Goal: Transaction & Acquisition: Obtain resource

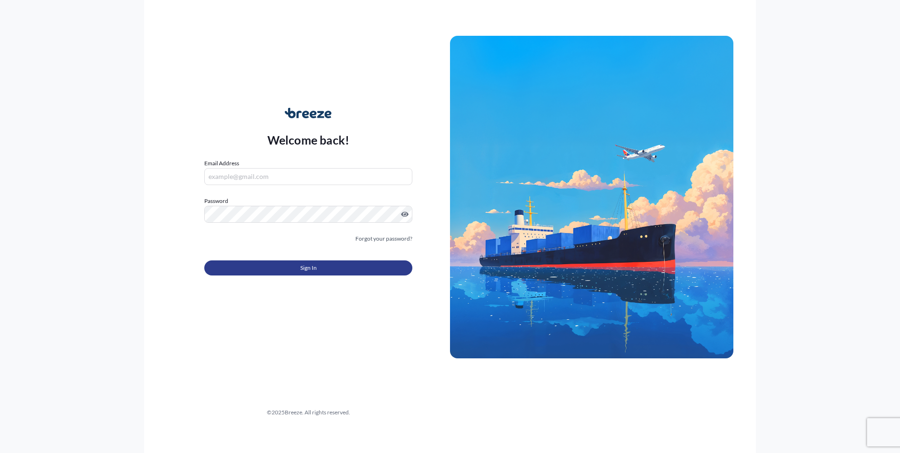
type input "[EMAIL_ADDRESS][PERSON_NAME][DOMAIN_NAME]"
click at [264, 265] on button "Sign In" at bounding box center [308, 267] width 208 height 15
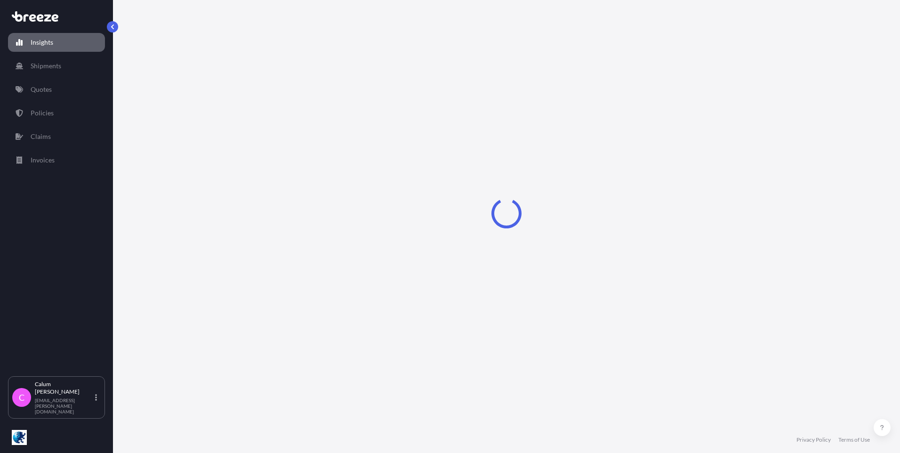
select select "2025"
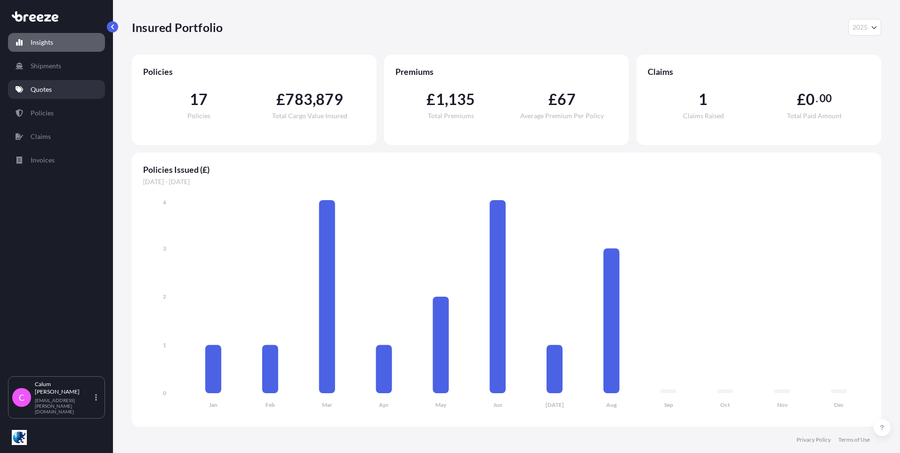
click at [60, 91] on link "Quotes" at bounding box center [56, 89] width 97 height 19
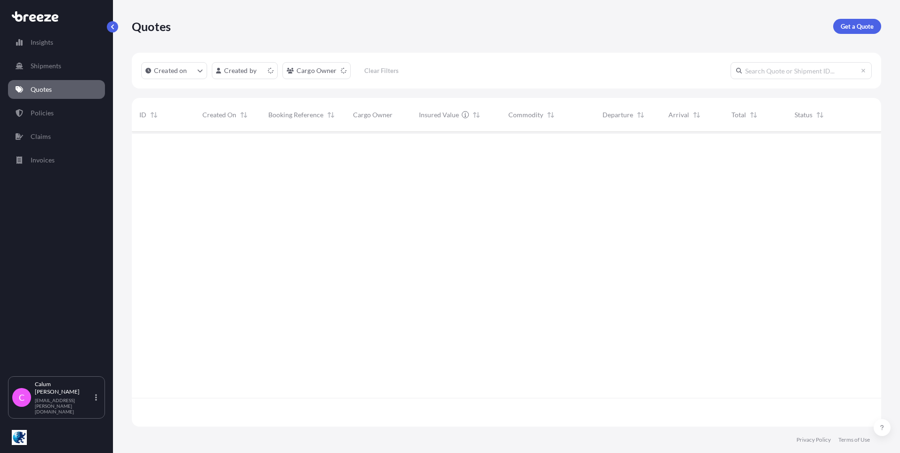
scroll to position [293, 742]
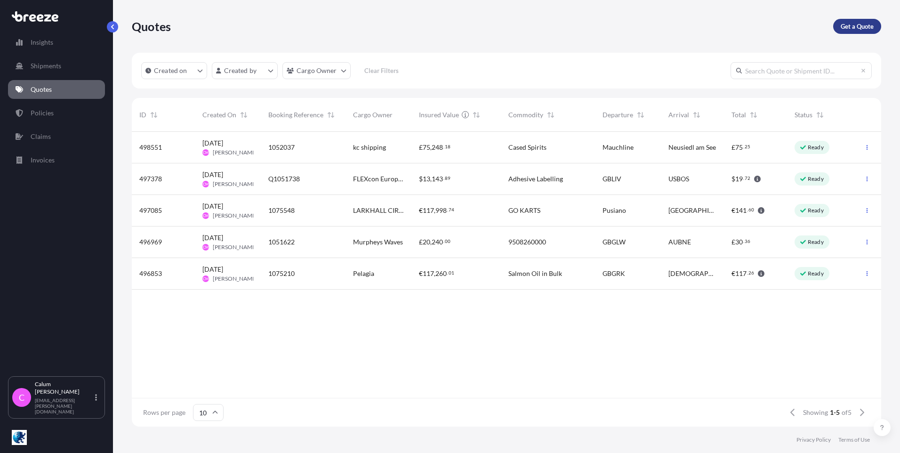
click at [862, 27] on p "Get a Quote" at bounding box center [857, 26] width 33 height 9
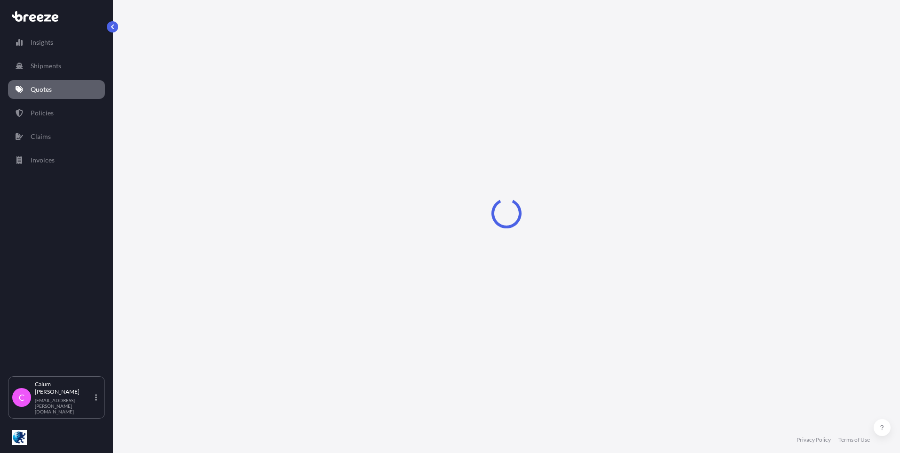
select select "Sea"
select select "1"
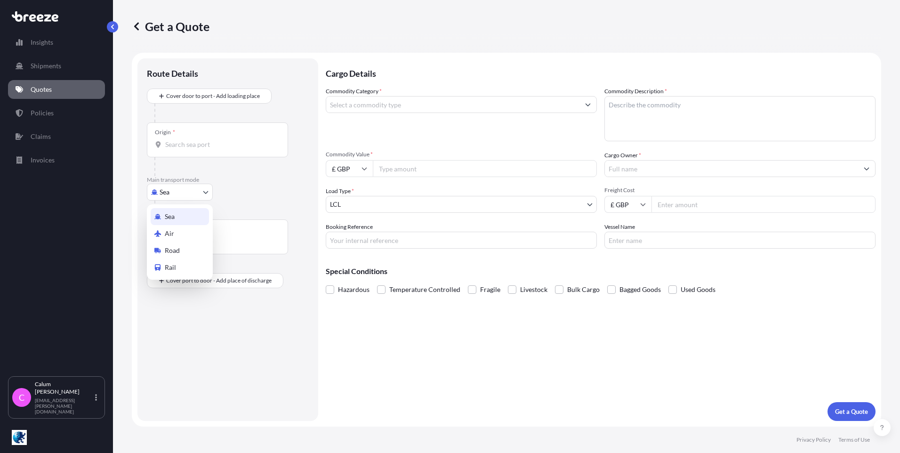
click at [177, 193] on body "Insights Shipments Quotes Policies Claims Invoices C [PERSON_NAME] [EMAIL_ADDRE…" at bounding box center [450, 226] width 900 height 453
click at [184, 250] on div "Road" at bounding box center [180, 250] width 58 height 17
select select "Road"
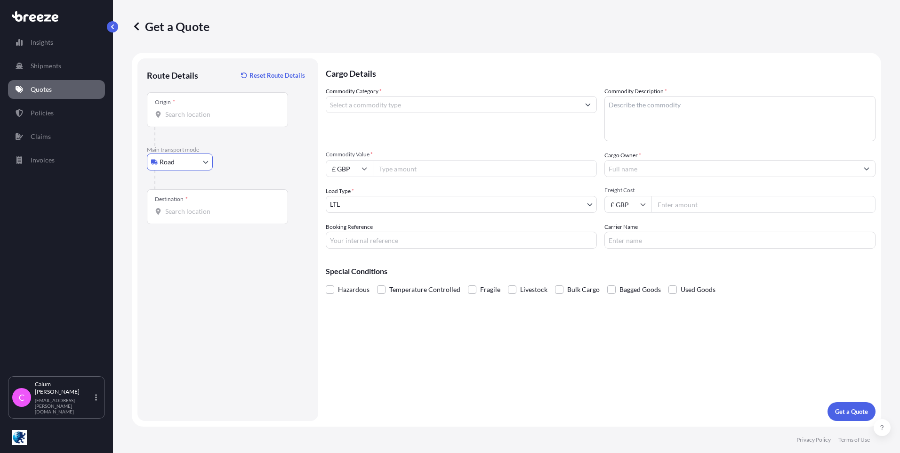
click at [189, 119] on input "Origin *" at bounding box center [220, 114] width 111 height 9
click at [382, 105] on input "Commodity Category *" at bounding box center [452, 104] width 253 height 17
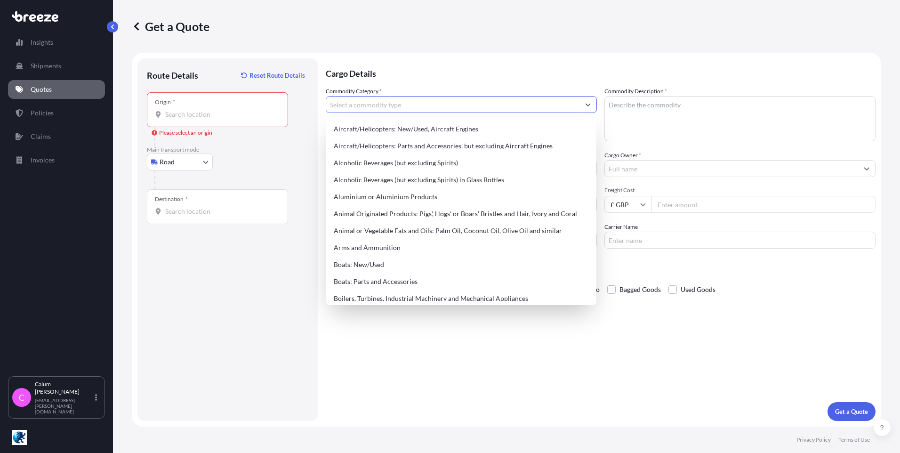
paste input "73209030"
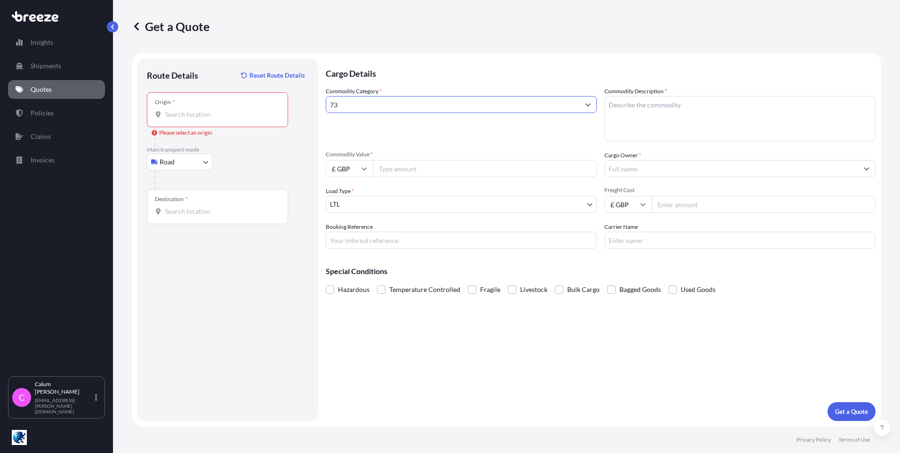
type input "7"
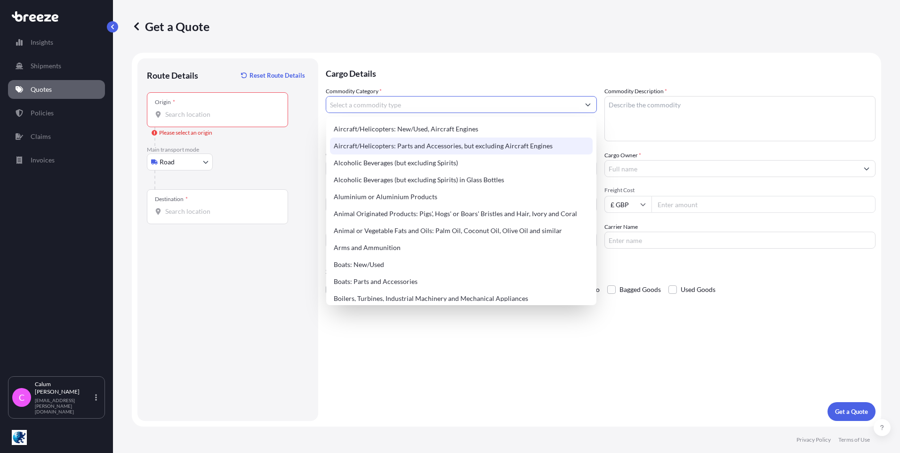
click at [361, 106] on input "Commodity Category *" at bounding box center [452, 104] width 253 height 17
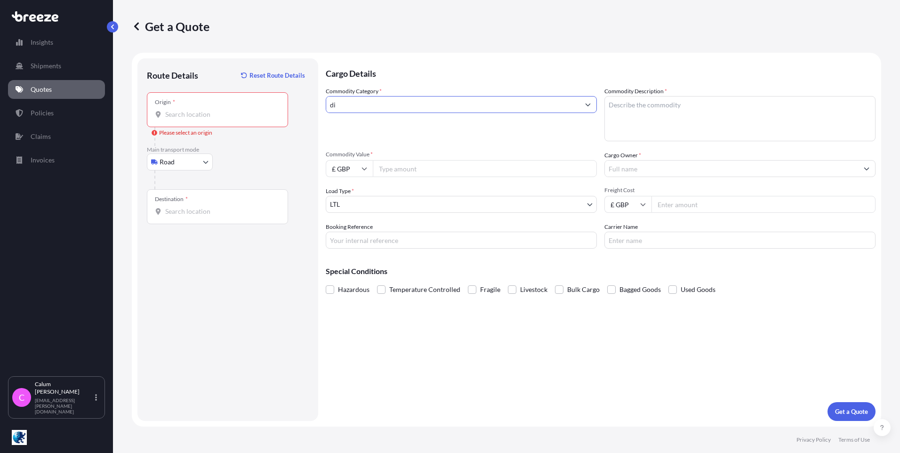
type input "d"
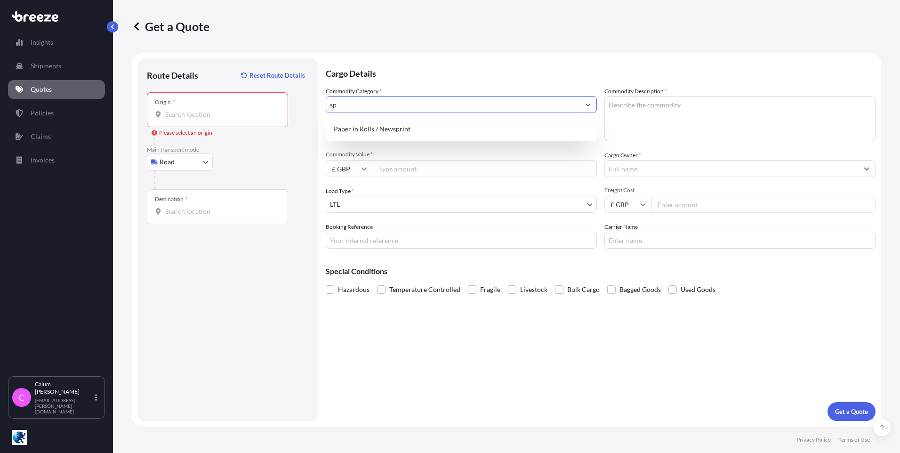
type input "s"
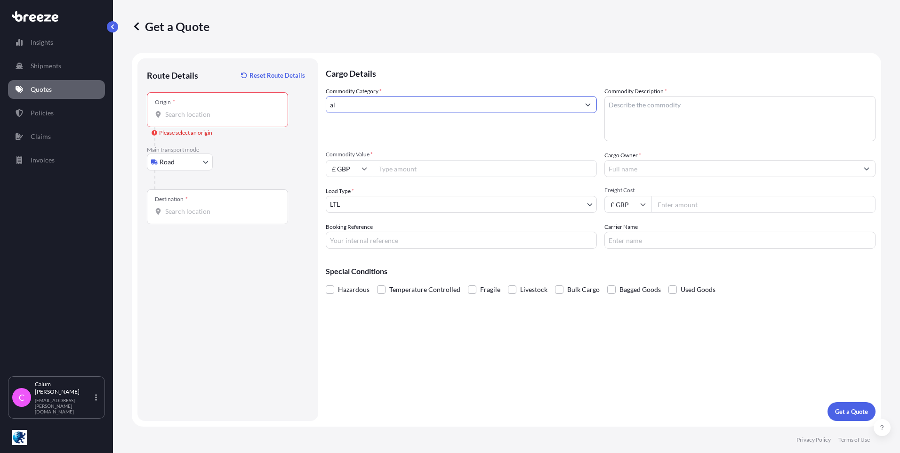
type input "a"
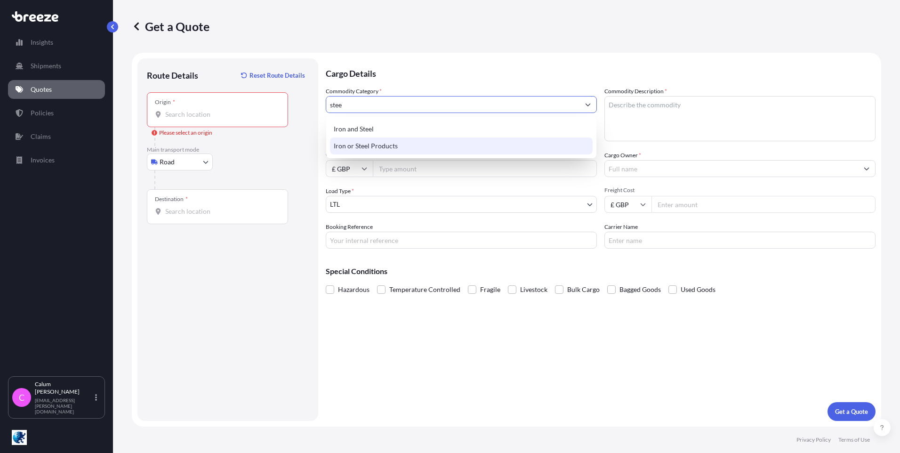
click at [370, 147] on div "Iron or Steel Products" at bounding box center [461, 145] width 263 height 17
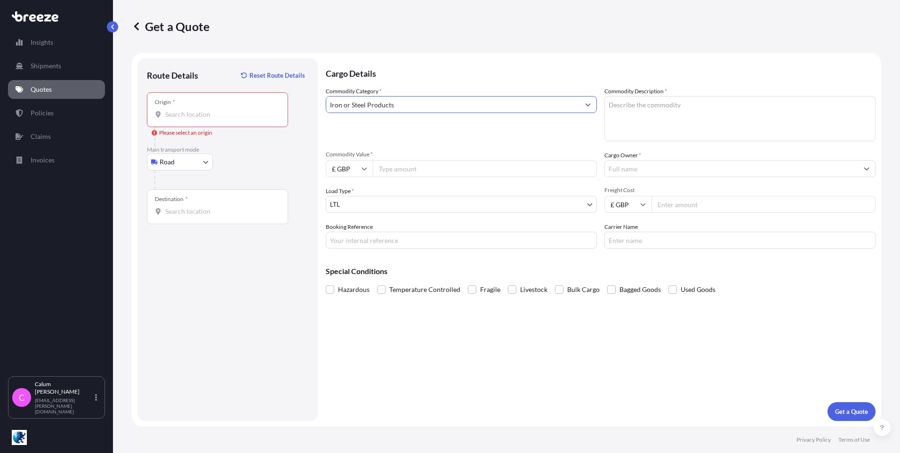
type input "Iron or Steel Products"
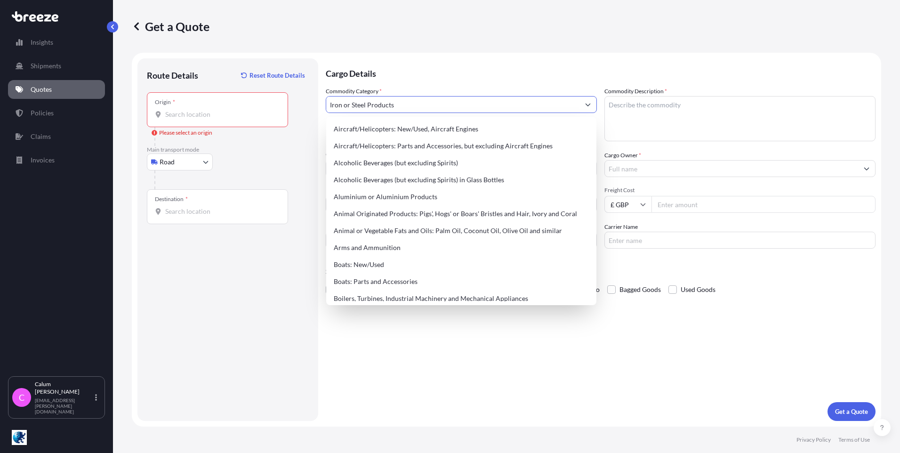
click at [659, 123] on textarea "Commodity Description *" at bounding box center [739, 118] width 271 height 45
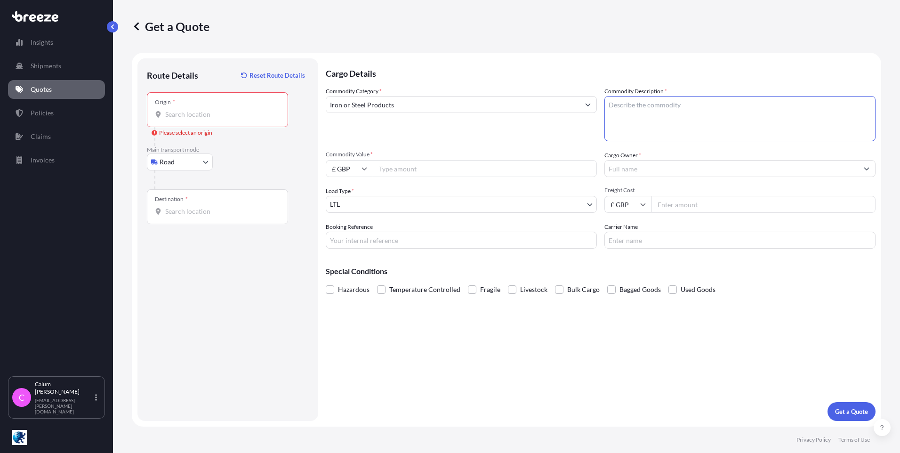
click at [698, 109] on textarea "Commodity Description *" at bounding box center [739, 118] width 271 height 45
paste textarea "73209030 and 7508900."
type textarea "73209030 and 7508900."
click at [397, 161] on input "Commodity Value *" at bounding box center [485, 168] width 224 height 17
type input "39921"
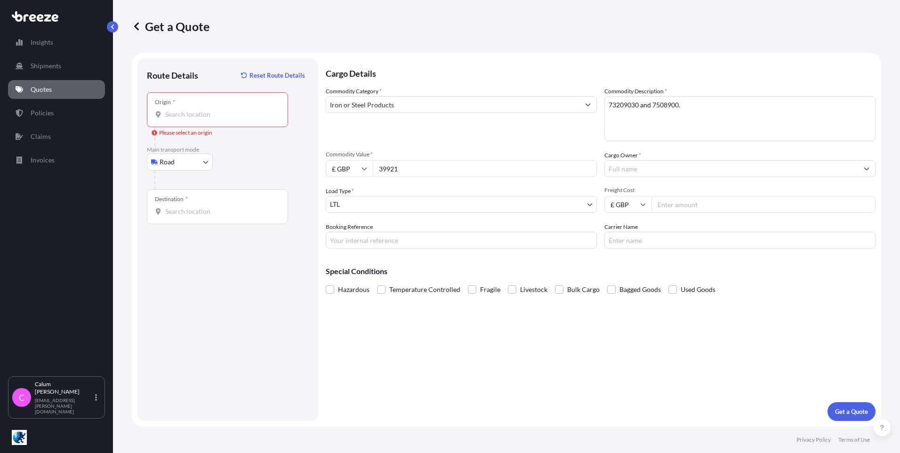
click at [340, 165] on input "£ GBP" at bounding box center [349, 168] width 47 height 17
click at [350, 196] on div "€ EUR" at bounding box center [349, 194] width 40 height 18
type input "€ EUR"
click at [635, 171] on input "Cargo Owner *" at bounding box center [731, 168] width 253 height 17
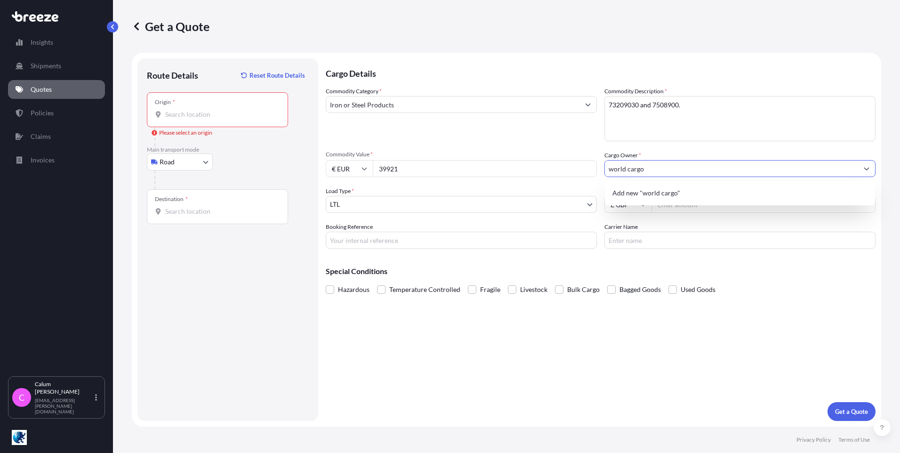
type input "world cargo"
click at [693, 206] on input "Freight Cost" at bounding box center [763, 204] width 224 height 17
click at [678, 205] on input "Freight Cost" at bounding box center [763, 204] width 224 height 17
type input "390"
click at [460, 239] on input "Booking Reference" at bounding box center [461, 240] width 271 height 17
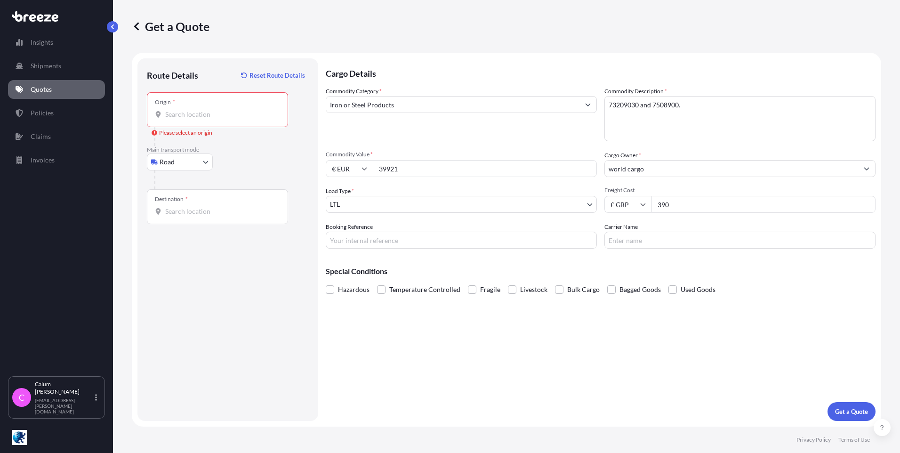
click at [520, 240] on input "Booking Reference" at bounding box center [461, 240] width 271 height 17
paste input "1052099"
type input "1052099"
click at [657, 243] on input "Carrier Name" at bounding box center [739, 240] width 271 height 17
click at [532, 256] on div "Cargo Details Commodity Category * Iron or Steel Products Commodity Description…" at bounding box center [601, 239] width 550 height 362
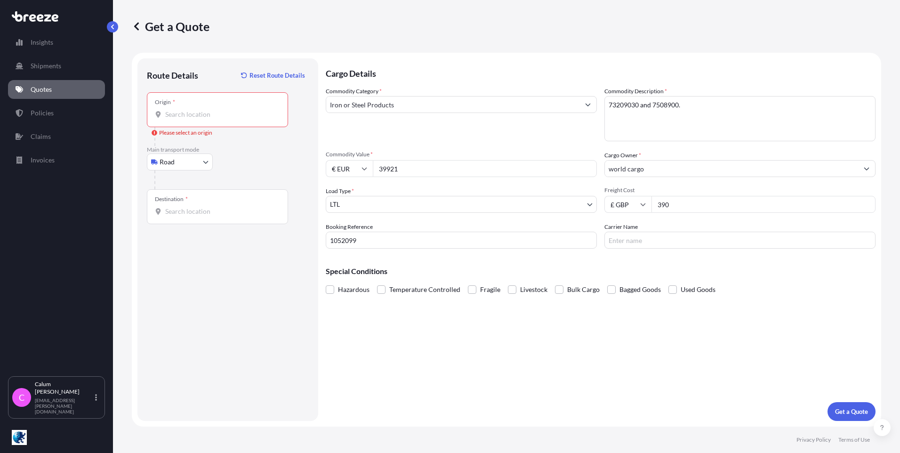
click at [193, 113] on input "Origin * Please select an origin" at bounding box center [220, 114] width 111 height 9
click at [689, 201] on input "390" at bounding box center [763, 204] width 224 height 17
type input "3"
type input "435"
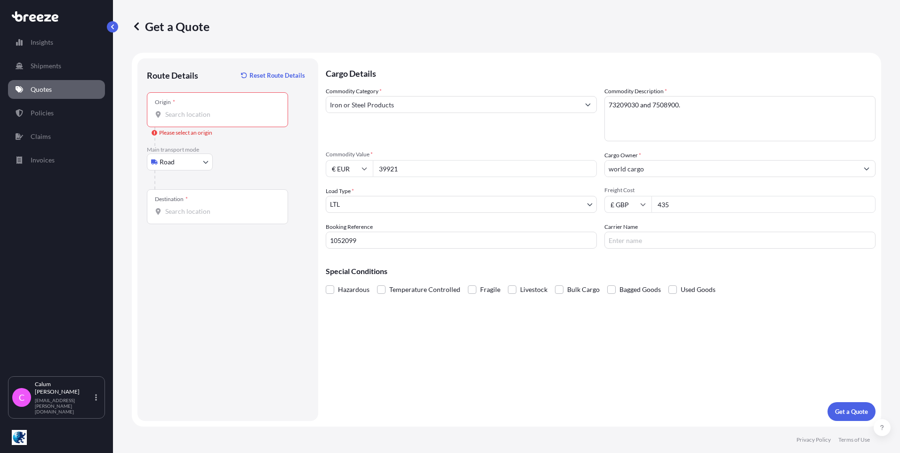
click at [370, 238] on input "1052099" at bounding box center [461, 240] width 271 height 17
type input "1"
paste input "1052093"
type input "1052093"
click at [443, 364] on div "Cargo Details Commodity Category * Iron or Steel Products Commodity Description…" at bounding box center [601, 239] width 550 height 362
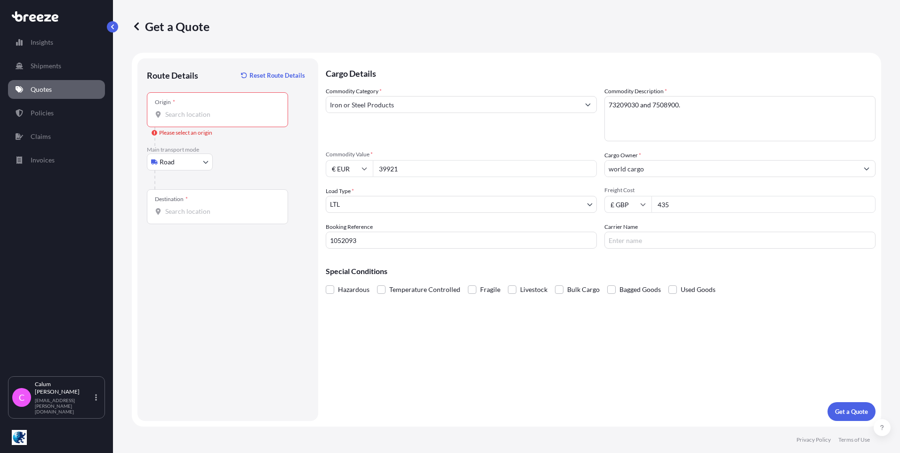
click at [532, 338] on div "Cargo Details Commodity Category * Iron or Steel Products Commodity Description…" at bounding box center [601, 239] width 550 height 362
click at [202, 116] on input "Origin * Please select an origin" at bounding box center [220, 114] width 111 height 9
paste input "57567 Daaden (DE)"
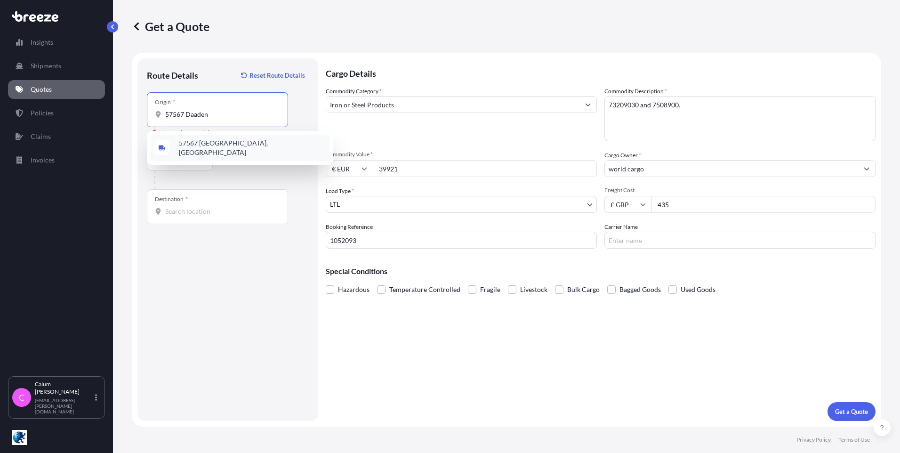
type input "57567 Daaden"
click at [223, 145] on p "No results" at bounding box center [240, 145] width 179 height 21
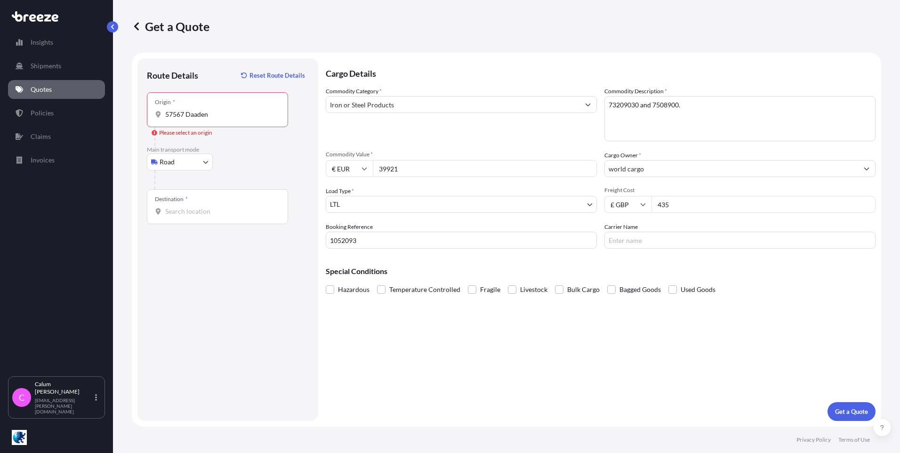
click at [202, 210] on input "Destination *" at bounding box center [220, 211] width 111 height 9
click at [225, 210] on input "Destination * Please select a destination" at bounding box center [220, 211] width 111 height 9
paste input "Huntly AB54"
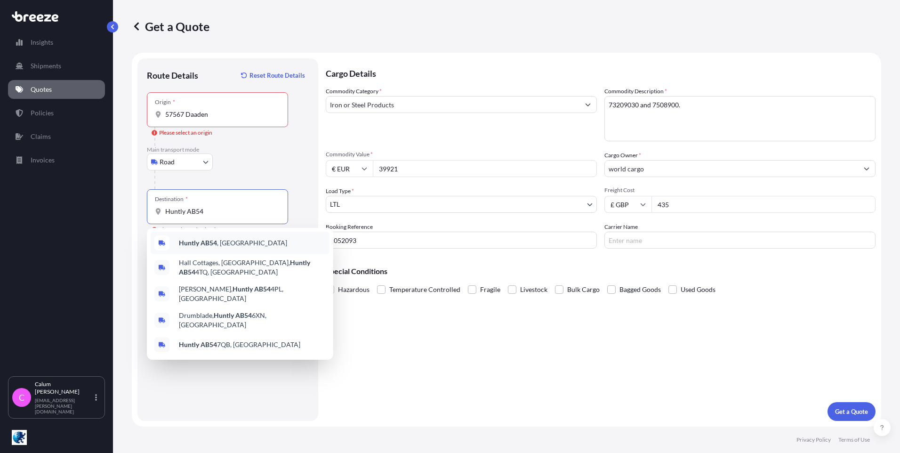
click at [225, 243] on span "Huntly AB54 , [GEOGRAPHIC_DATA]" at bounding box center [233, 242] width 108 height 9
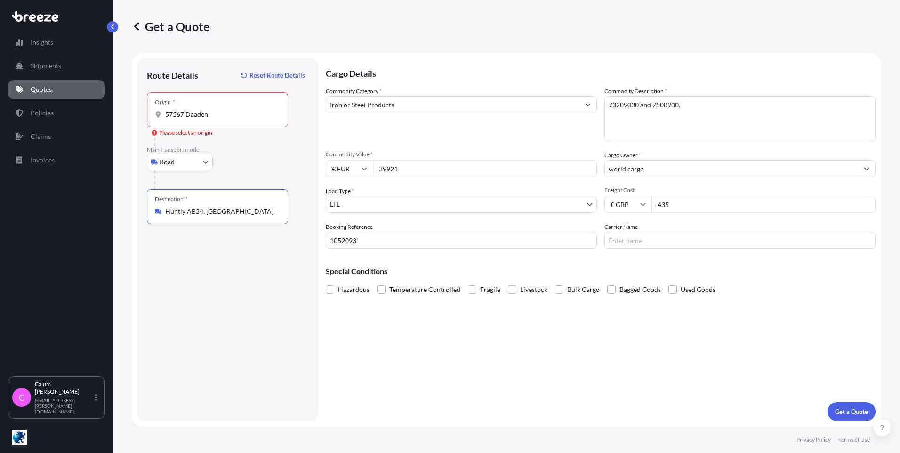
type input "Huntly AB54, [GEOGRAPHIC_DATA]"
click at [234, 106] on div "Origin * 57567 Daaden" at bounding box center [217, 109] width 141 height 35
click at [234, 110] on input "57567 Daaden" at bounding box center [220, 114] width 111 height 9
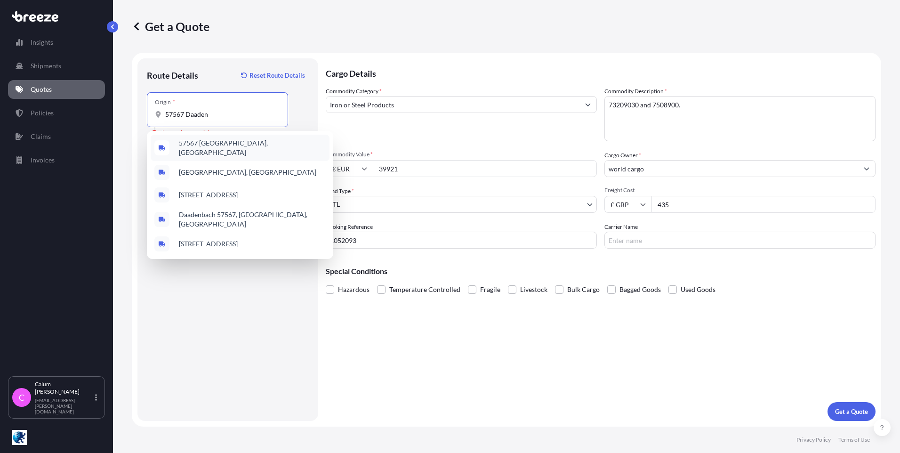
click at [239, 149] on span "57567 [GEOGRAPHIC_DATA], [GEOGRAPHIC_DATA]" at bounding box center [252, 147] width 147 height 19
type input "57567 [GEOGRAPHIC_DATA], [GEOGRAPHIC_DATA]"
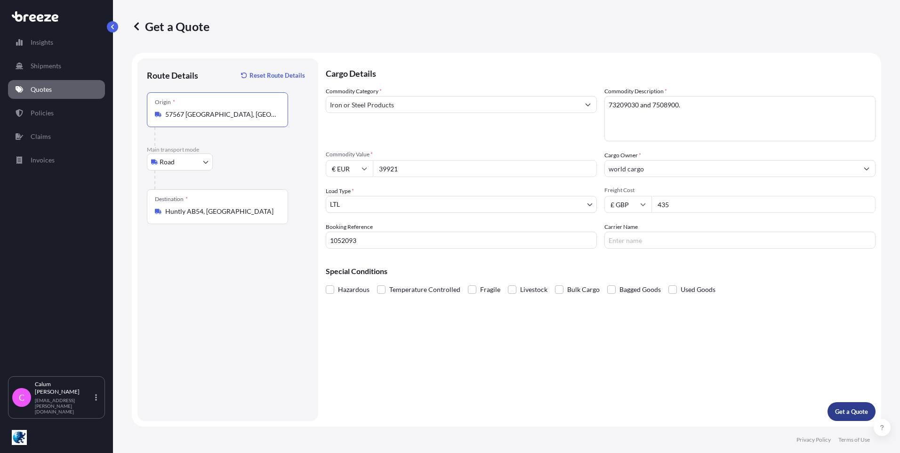
click at [868, 411] on button "Get a Quote" at bounding box center [852, 411] width 48 height 19
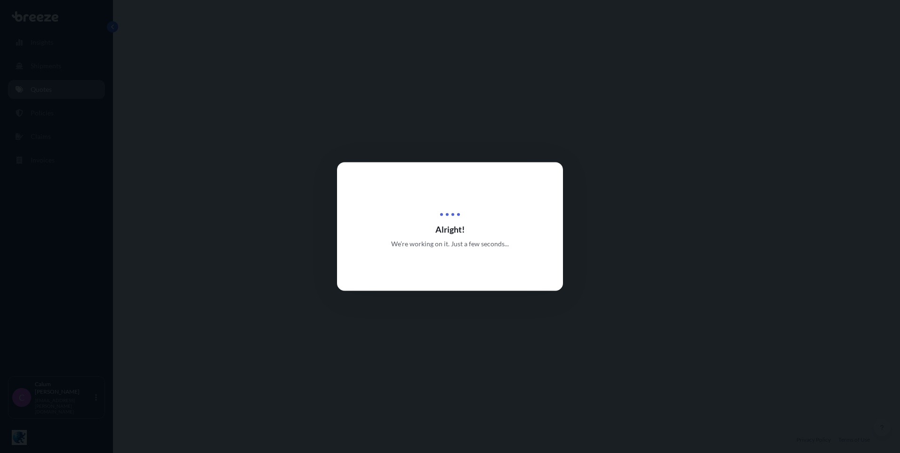
select select "Road"
select select "1"
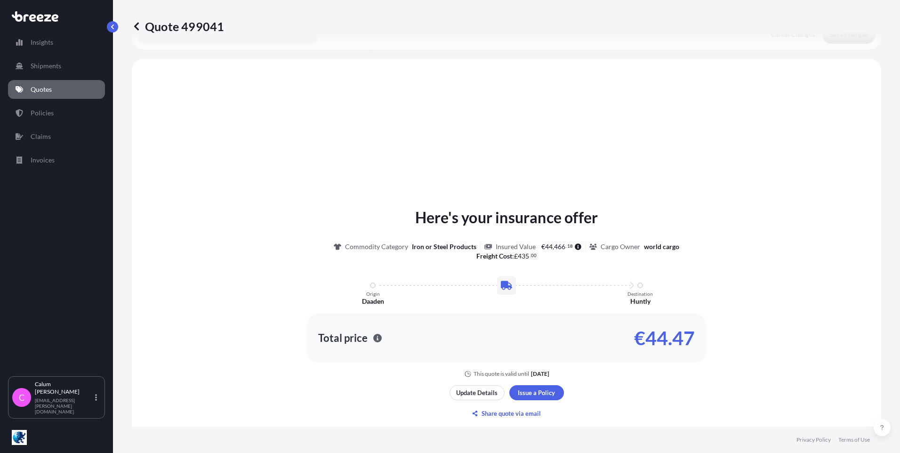
scroll to position [283, 0]
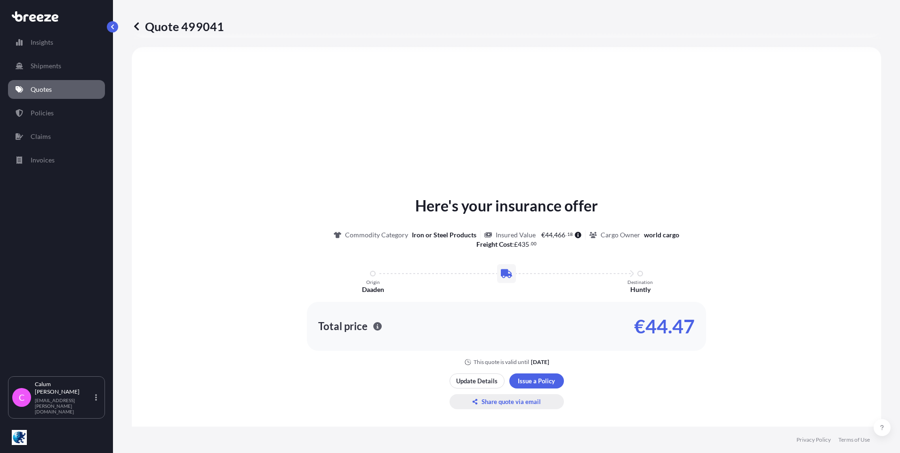
click at [496, 401] on p "Share quote via email" at bounding box center [511, 401] width 59 height 9
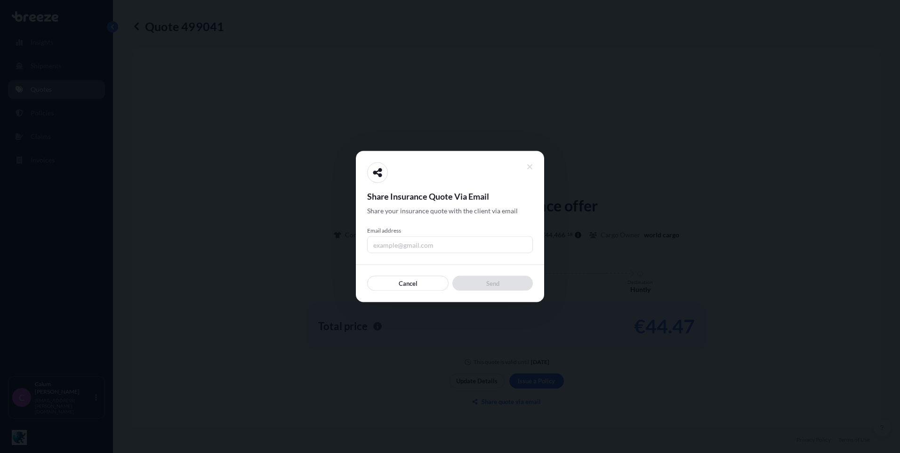
click at [413, 246] on input "Email address" at bounding box center [450, 244] width 166 height 17
type input "[EMAIL_ADDRESS][PERSON_NAME][DOMAIN_NAME]"
